Goal: Task Accomplishment & Management: Complete application form

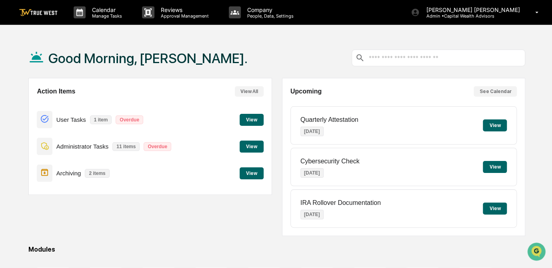
click at [494, 124] on button "View" at bounding box center [495, 126] width 24 height 12
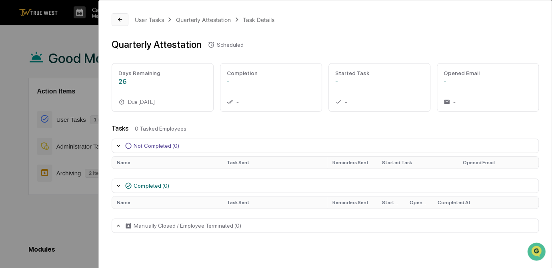
click at [118, 20] on icon at bounding box center [120, 20] width 4 height 4
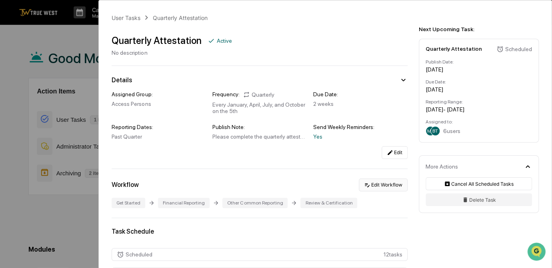
click at [375, 186] on button "Edit Workflow" at bounding box center [383, 185] width 49 height 13
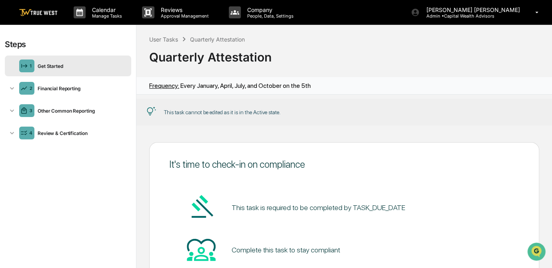
click at [23, 68] on icon at bounding box center [25, 66] width 8 height 8
click at [24, 88] on icon at bounding box center [24, 88] width 6 height 4
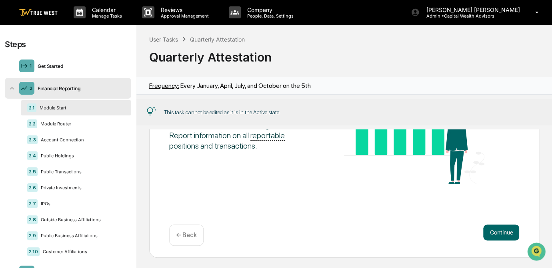
scroll to position [110, 0]
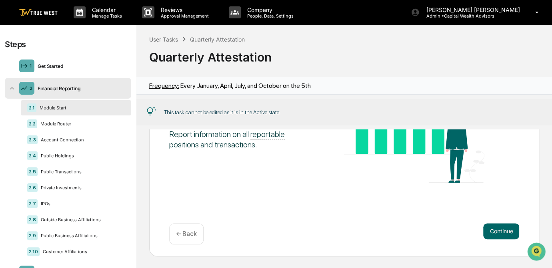
click at [494, 232] on button "Continue" at bounding box center [501, 232] width 36 height 16
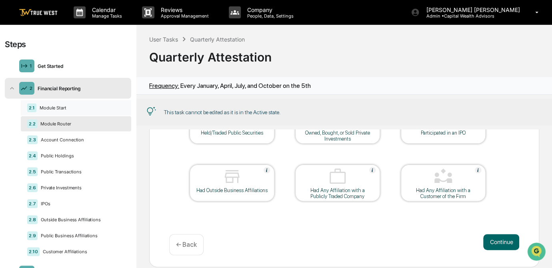
click at [64, 105] on div "Module Start" at bounding box center [80, 108] width 88 height 6
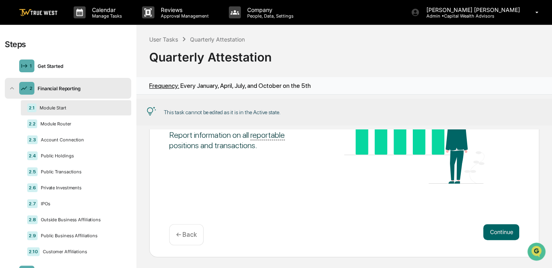
scroll to position [110, 0]
click at [493, 230] on button "Continue" at bounding box center [501, 232] width 36 height 16
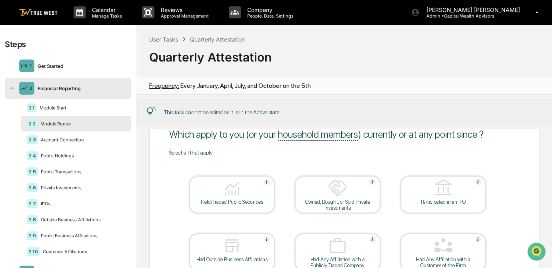
scroll to position [26, 0]
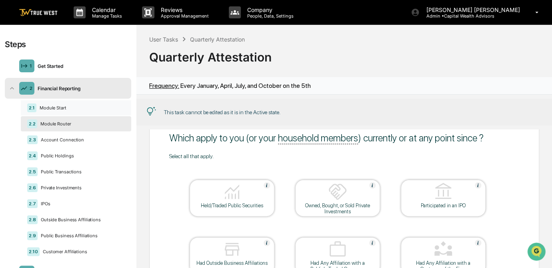
click at [62, 114] on div "2.1 Module Start" at bounding box center [76, 107] width 110 height 15
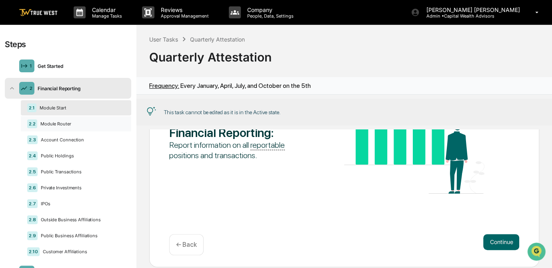
scroll to position [0, 0]
click at [61, 126] on div "Module Router" at bounding box center [81, 124] width 88 height 6
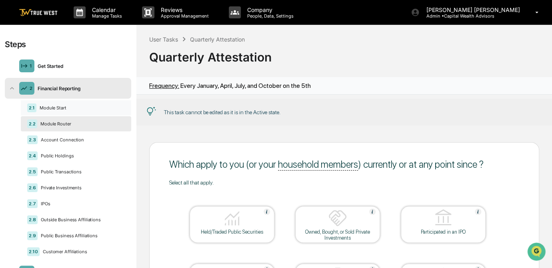
click at [51, 104] on div "2.1 Module Start" at bounding box center [76, 107] width 110 height 15
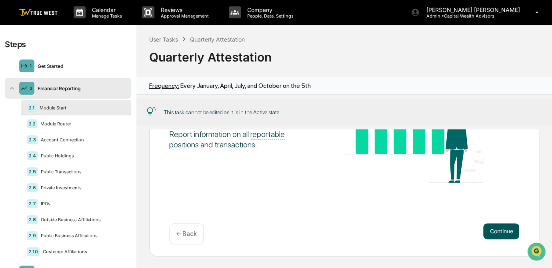
click at [491, 233] on button "Continue" at bounding box center [501, 232] width 36 height 16
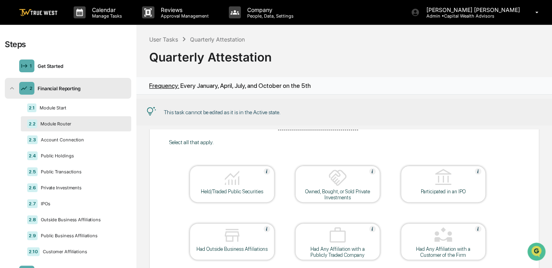
scroll to position [26, 0]
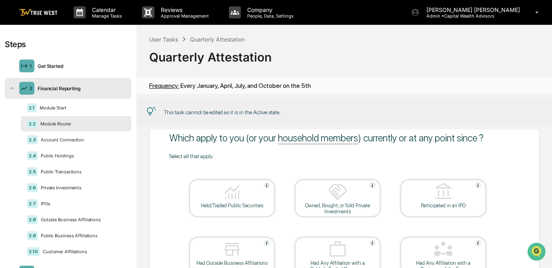
click at [252, 202] on div at bounding box center [232, 192] width 80 height 20
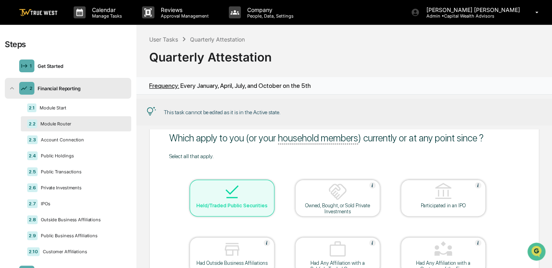
click at [248, 201] on div at bounding box center [232, 192] width 80 height 20
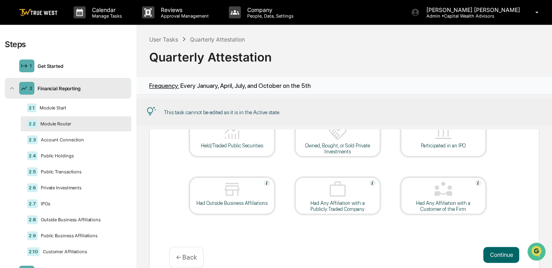
scroll to position [99, 0]
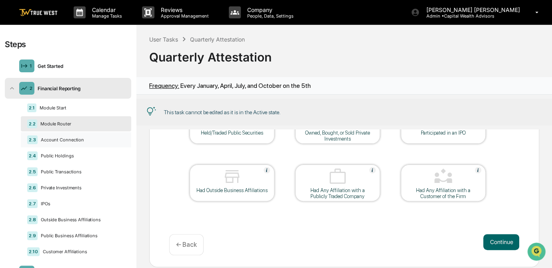
click at [78, 137] on div "2.3 Account Connection" at bounding box center [76, 139] width 110 height 15
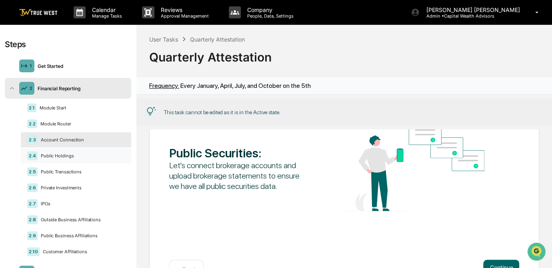
click at [48, 155] on div "Public Holdings" at bounding box center [81, 156] width 87 height 6
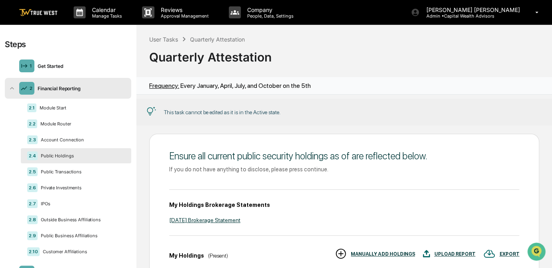
scroll to position [0, 0]
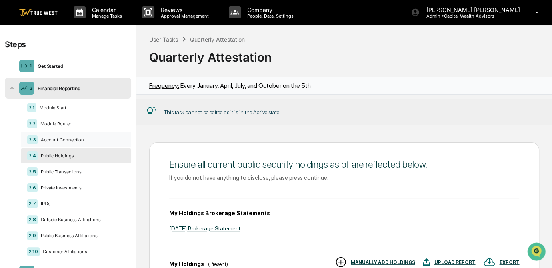
click at [73, 138] on div "Account Connection" at bounding box center [81, 140] width 87 height 6
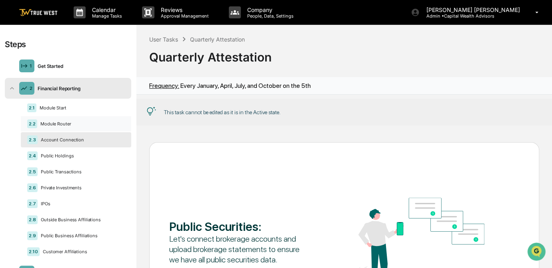
click at [71, 127] on div "2.2 Module Router" at bounding box center [76, 123] width 110 height 15
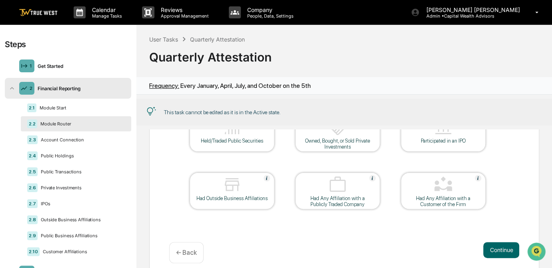
scroll to position [109, 0]
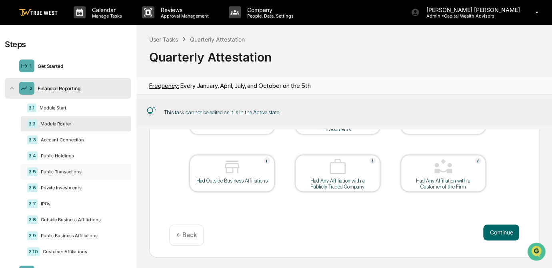
click at [90, 167] on div "2.5 Public Transactions" at bounding box center [76, 171] width 110 height 15
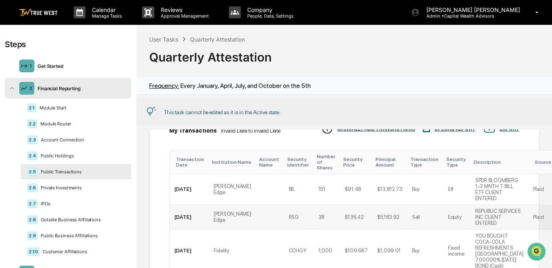
scroll to position [150, 0]
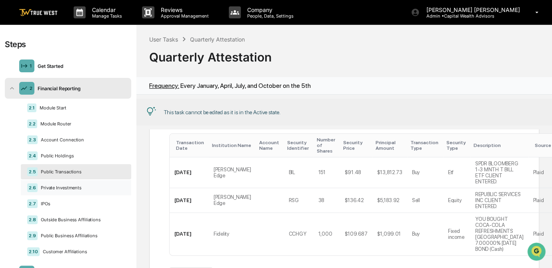
click at [80, 187] on div "Private Investments" at bounding box center [81, 188] width 87 height 6
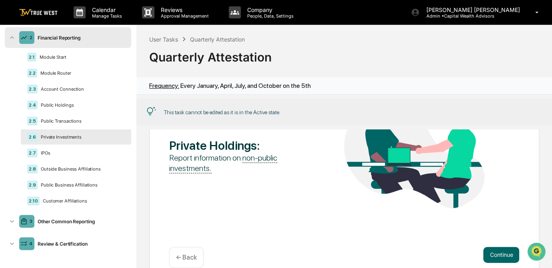
scroll to position [37, 0]
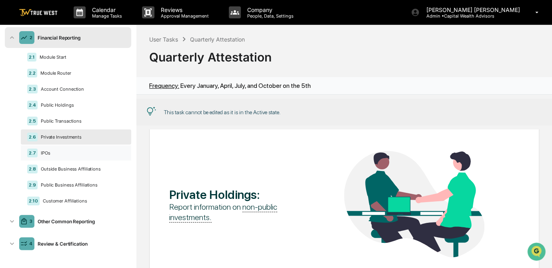
click at [45, 154] on div "IPOs" at bounding box center [81, 153] width 87 height 6
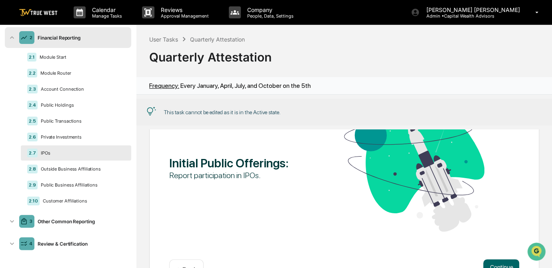
scroll to position [38, 0]
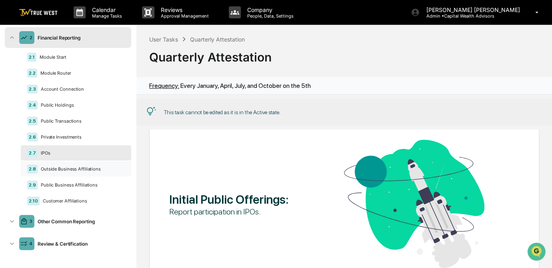
click at [60, 167] on div "Outside Business Affiliations" at bounding box center [81, 169] width 87 height 6
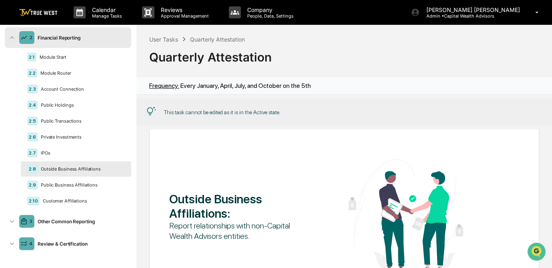
scroll to position [98, 0]
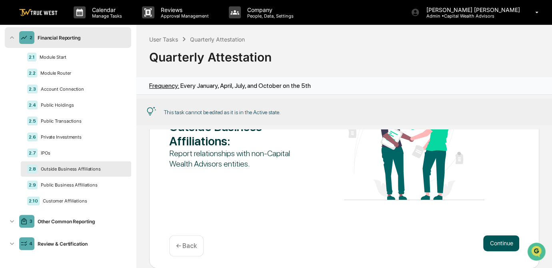
click at [492, 242] on button "Continue" at bounding box center [501, 244] width 36 height 16
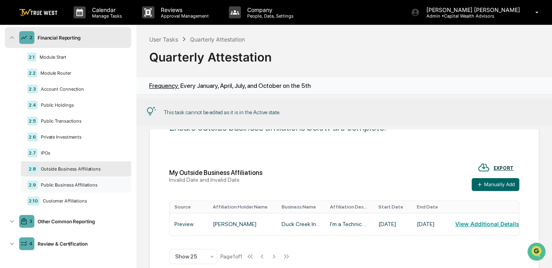
scroll to position [0, 0]
click at [97, 185] on div "Public Business Affiliations" at bounding box center [81, 185] width 87 height 6
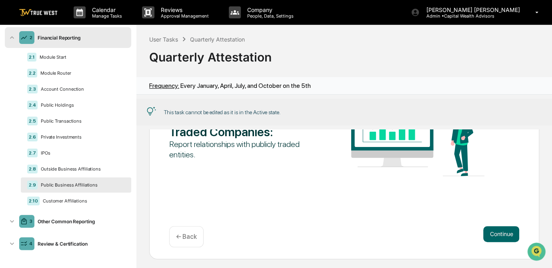
scroll to position [110, 0]
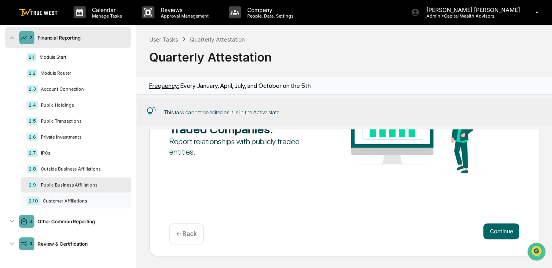
click at [61, 200] on div "Customer Affiliations" at bounding box center [82, 201] width 85 height 6
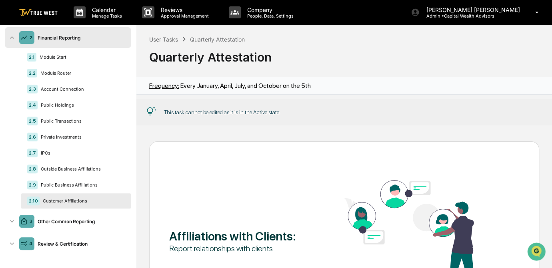
scroll to position [37, 0]
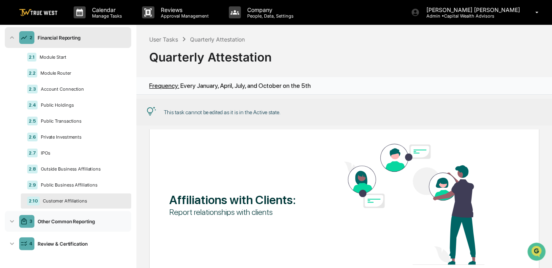
click at [14, 223] on icon at bounding box center [12, 222] width 8 height 8
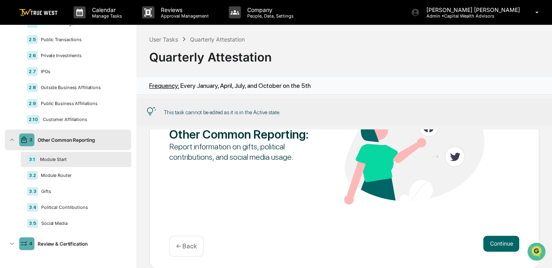
scroll to position [110, 0]
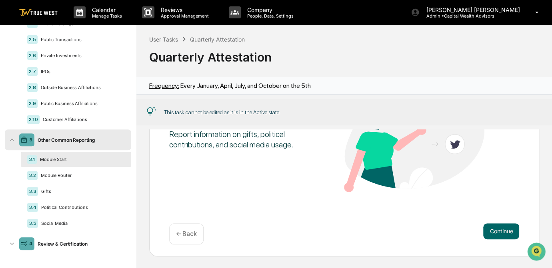
click at [44, 157] on div "Module Start" at bounding box center [81, 160] width 88 height 6
click at [496, 230] on button "Continue" at bounding box center [501, 232] width 36 height 16
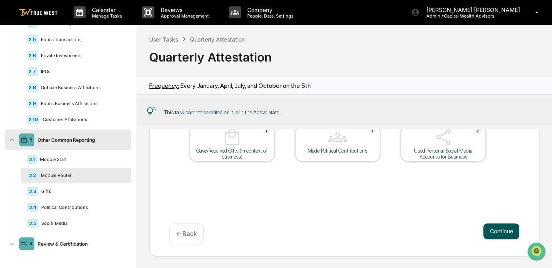
click at [498, 232] on button "Continue" at bounding box center [501, 232] width 36 height 16
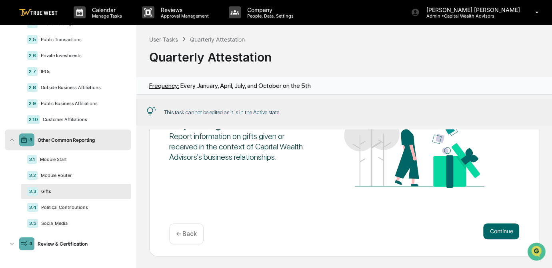
scroll to position [88, 0]
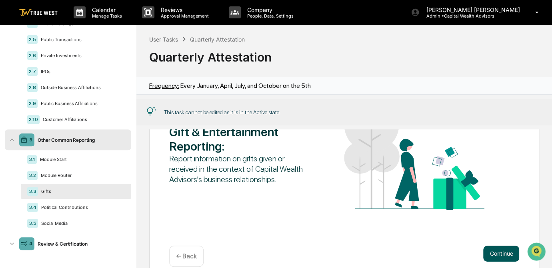
click at [495, 254] on button "Continue" at bounding box center [501, 254] width 36 height 16
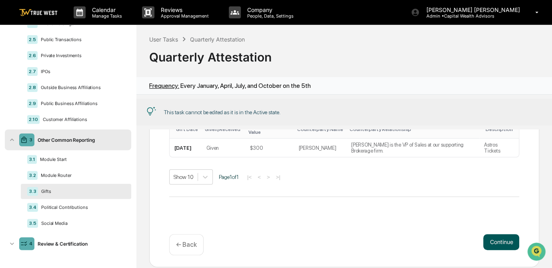
click at [492, 242] on button "Continue" at bounding box center [501, 242] width 36 height 16
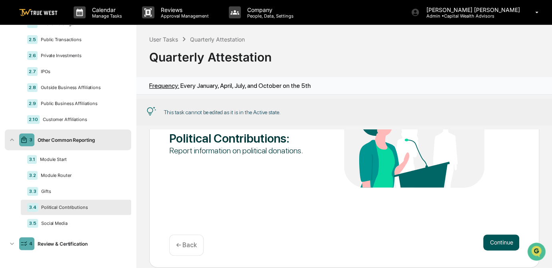
click at [492, 242] on button "Continue" at bounding box center [501, 243] width 36 height 16
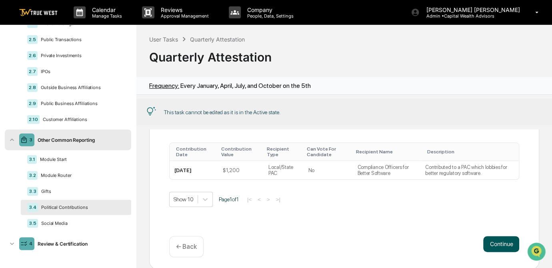
click at [490, 241] on button "Continue" at bounding box center [501, 244] width 36 height 16
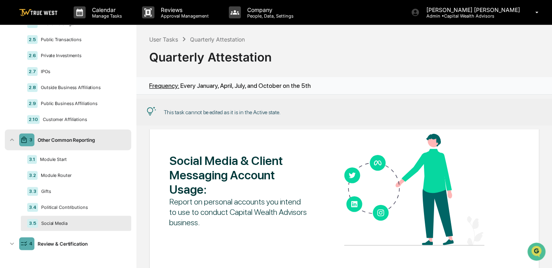
scroll to position [110, 0]
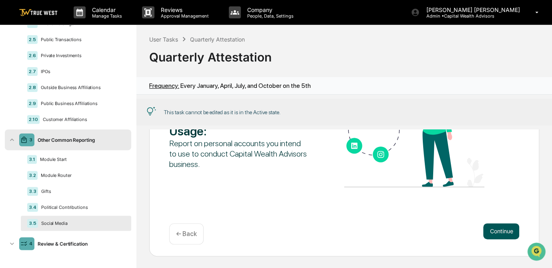
click at [505, 232] on button "Continue" at bounding box center [501, 232] width 36 height 16
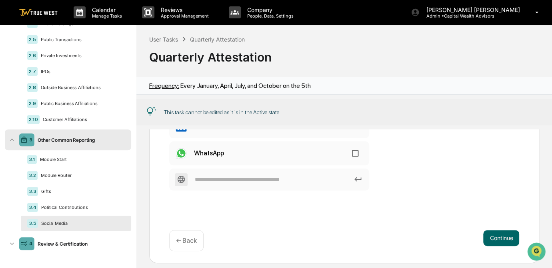
scroll to position [109, 0]
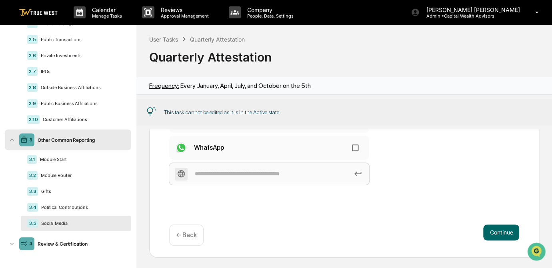
click at [280, 173] on input at bounding box center [269, 174] width 200 height 22
drag, startPoint x: 58, startPoint y: 251, endPoint x: 65, endPoint y: 231, distance: 21.3
click at [60, 250] on div "4 Review & Certification" at bounding box center [68, 244] width 126 height 21
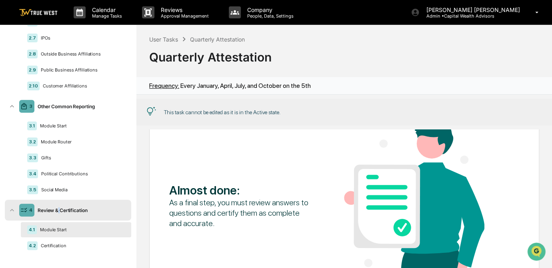
scroll to position [36, 0]
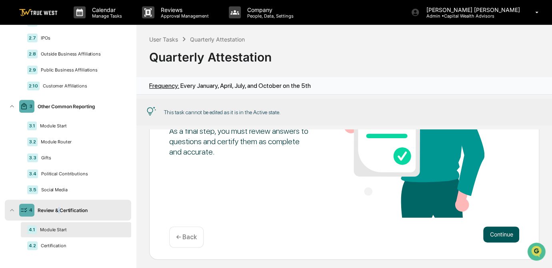
click at [483, 233] on button "Continue" at bounding box center [501, 235] width 36 height 16
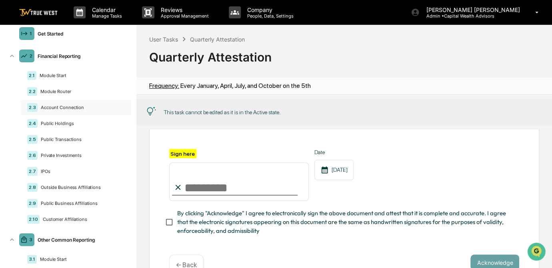
scroll to position [24, 0]
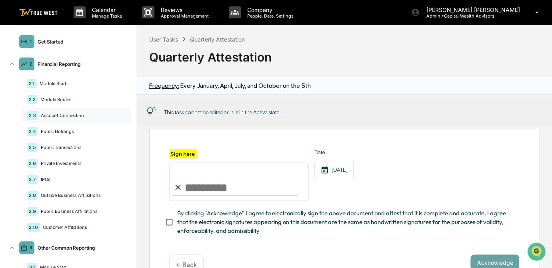
click at [70, 118] on div "Account Connection" at bounding box center [81, 116] width 87 height 6
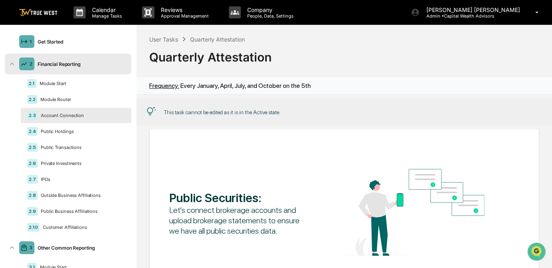
scroll to position [110, 0]
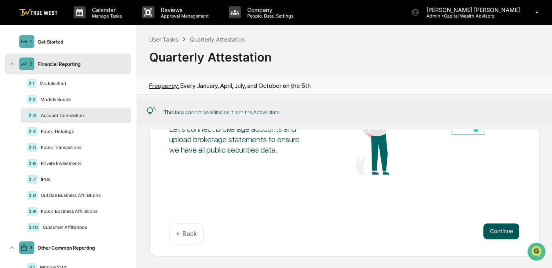
click at [506, 230] on button "Continue" at bounding box center [501, 232] width 36 height 16
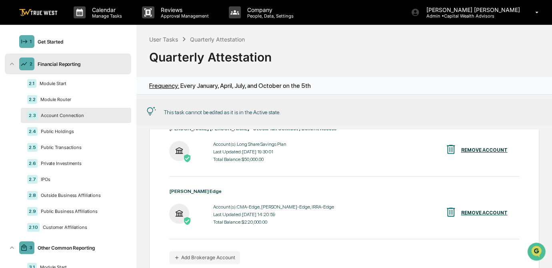
scroll to position [97, 0]
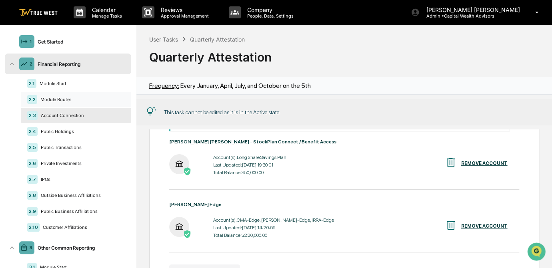
click at [76, 102] on div "Module Router" at bounding box center [81, 100] width 88 height 6
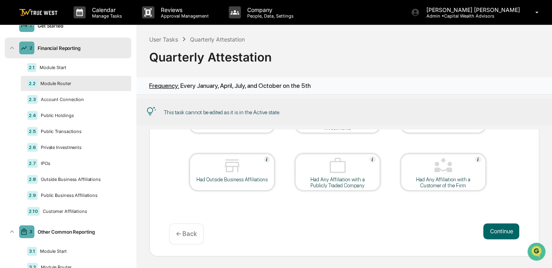
scroll to position [109, 0]
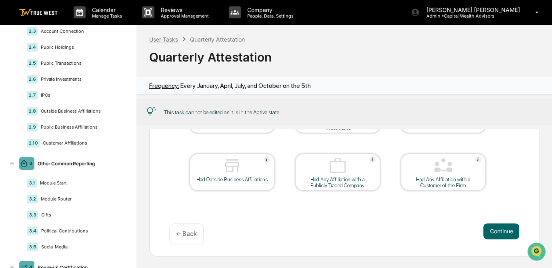
click at [172, 38] on div "User Tasks" at bounding box center [163, 39] width 29 height 7
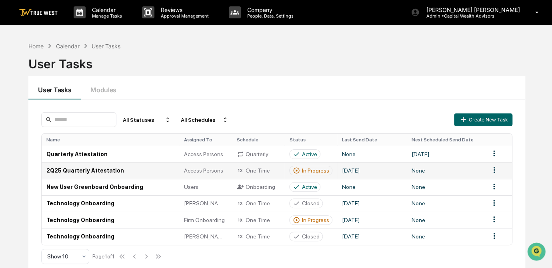
click at [142, 171] on td "2Q25 Quarterly Attestation" at bounding box center [111, 170] width 138 height 16
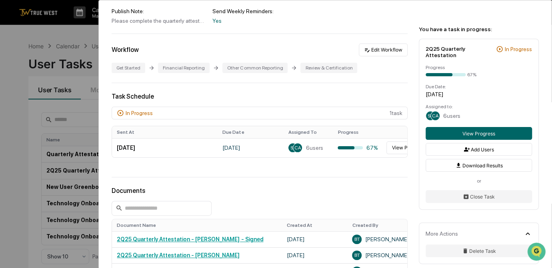
scroll to position [145, 0]
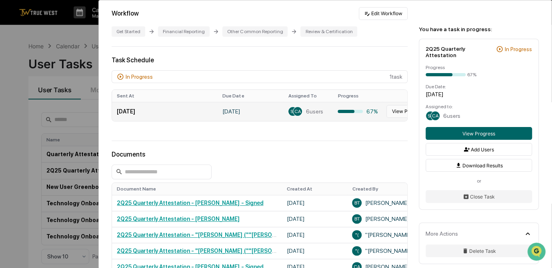
click at [390, 113] on button "View Progress" at bounding box center [408, 111] width 43 height 13
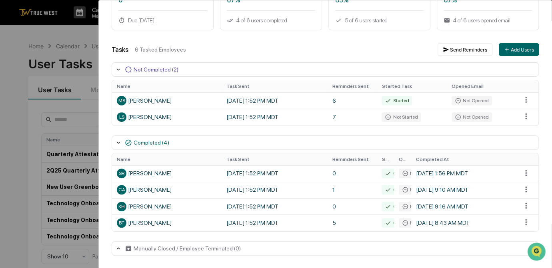
scroll to position [46, 0]
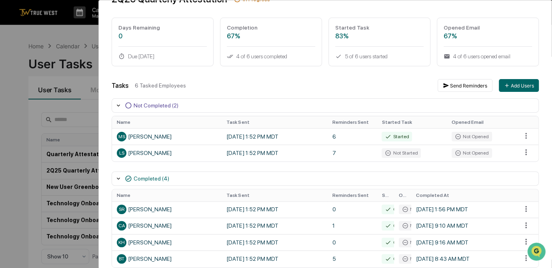
click at [18, 90] on div "User Tasks 2Q25 Quarterly Attestation Task Details 2Q25 Quarterly Attestation I…" at bounding box center [276, 134] width 552 height 268
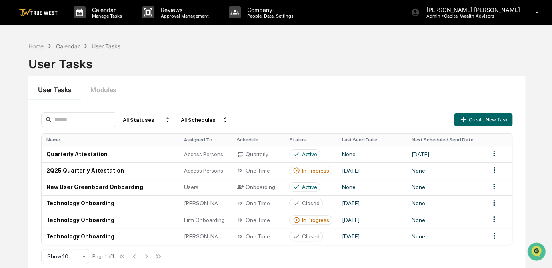
click at [42, 47] on div "Home" at bounding box center [35, 46] width 15 height 7
